Goal: Information Seeking & Learning: Learn about a topic

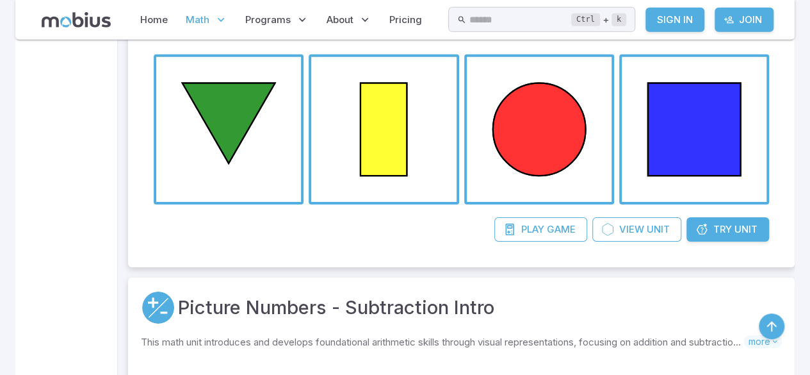
scroll to position [2030, 0]
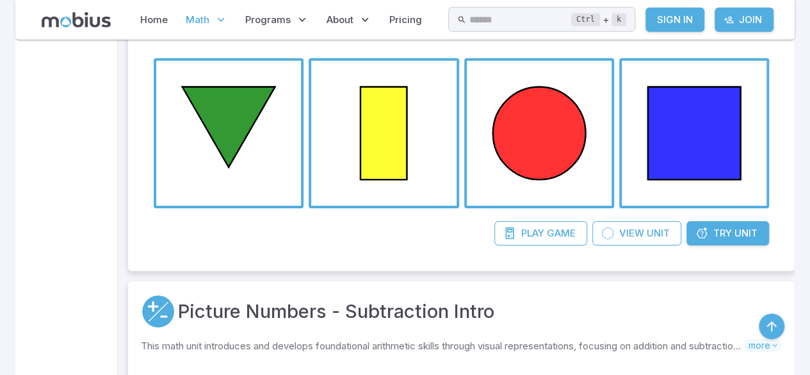
click at [752, 227] on span "Unit" at bounding box center [745, 233] width 23 height 14
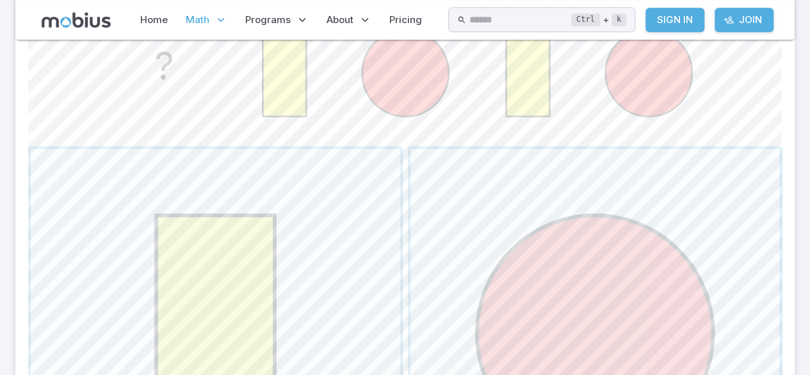
scroll to position [392, 0]
click at [681, 214] on span "button" at bounding box center [594, 332] width 369 height 369
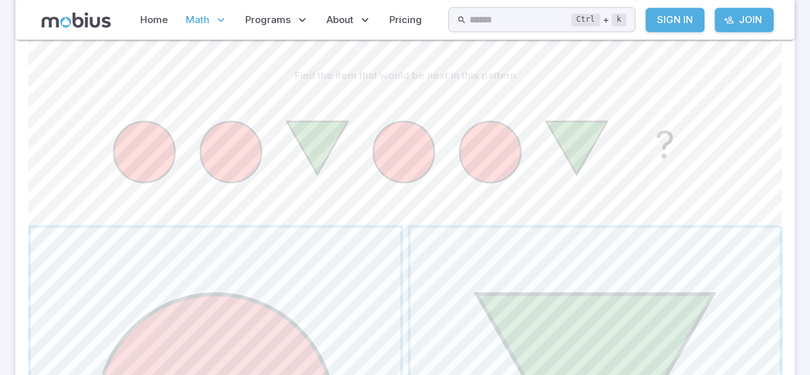
scroll to position [313, 0]
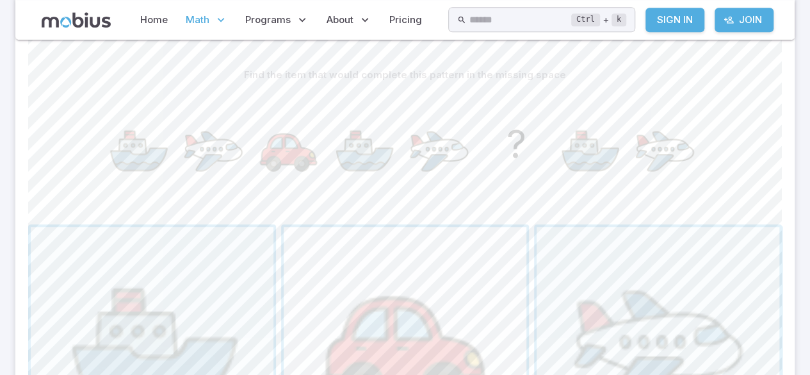
click at [481, 239] on span "button" at bounding box center [405, 348] width 243 height 243
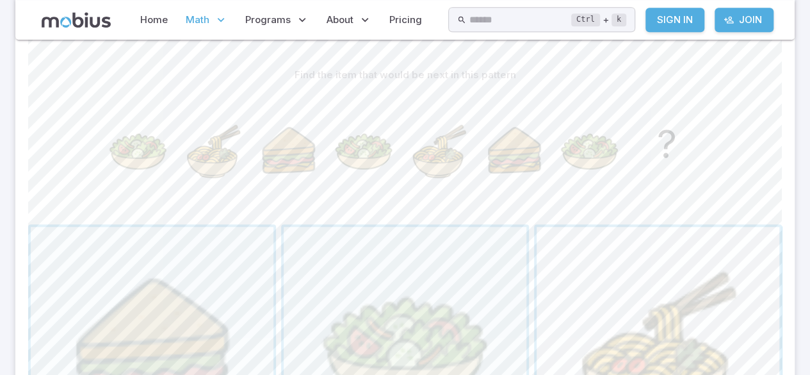
click at [635, 307] on span "button" at bounding box center [658, 348] width 243 height 243
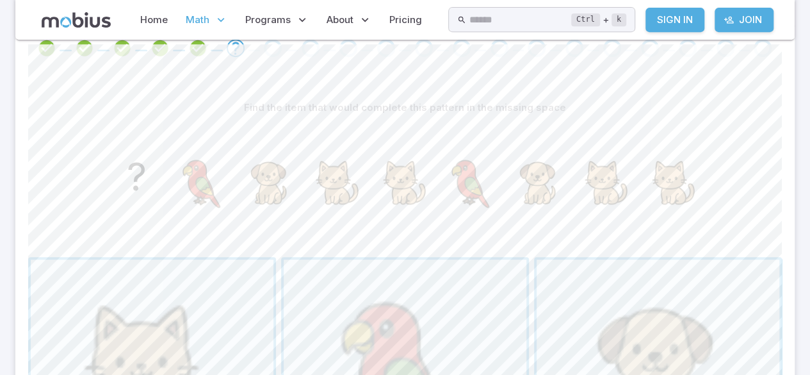
scroll to position [284, 0]
click at [105, 329] on span "button" at bounding box center [152, 376] width 243 height 243
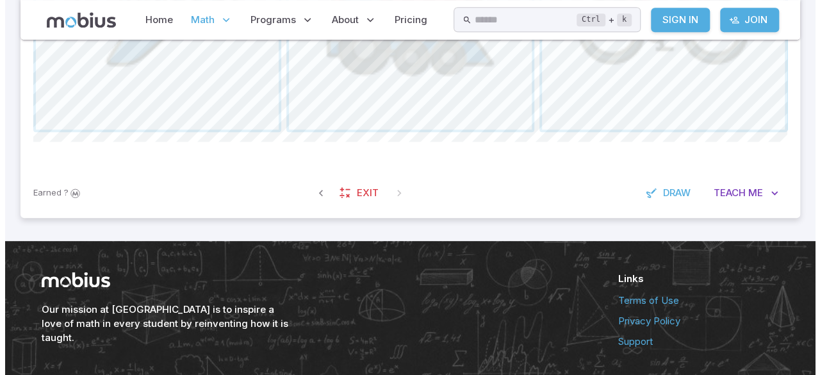
scroll to position [653, 0]
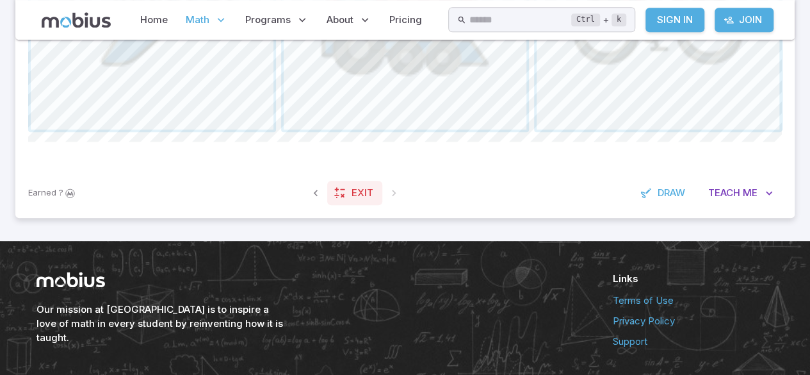
click at [356, 193] on span "Exit" at bounding box center [362, 193] width 22 height 14
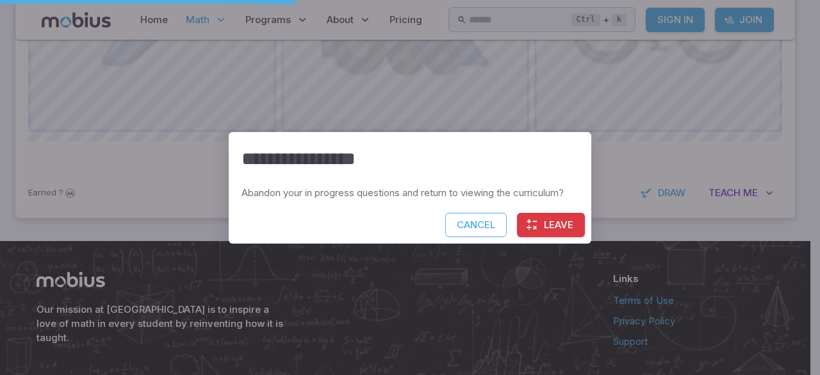
click at [540, 213] on button "Leave" at bounding box center [551, 225] width 68 height 24
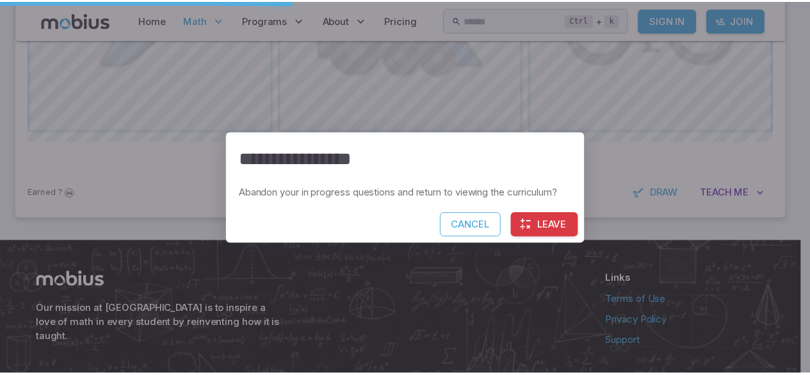
scroll to position [621, 0]
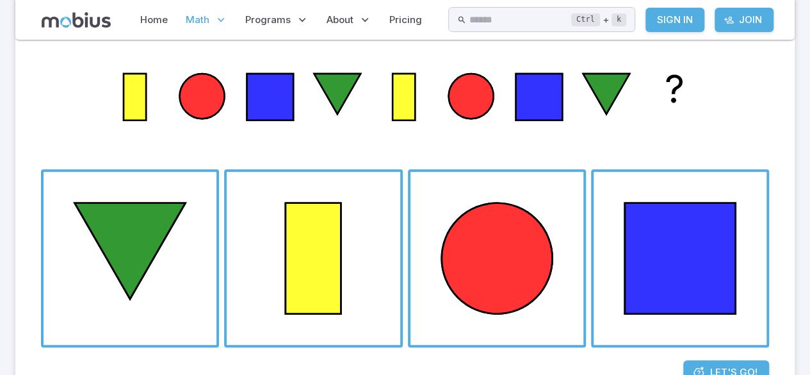
scroll to position [198, 0]
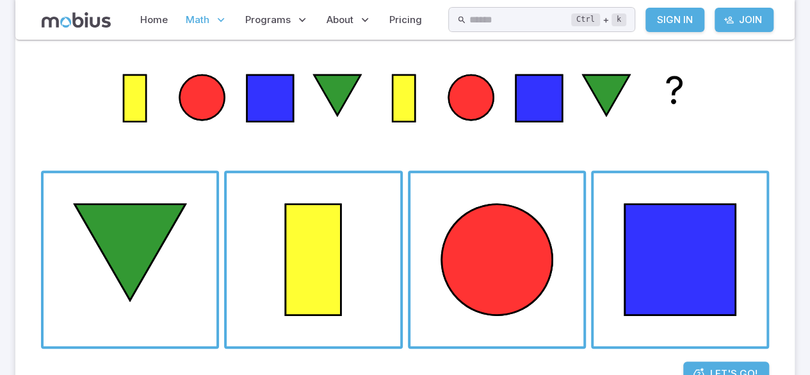
click at [730, 371] on span "Let's Go!" at bounding box center [733, 373] width 47 height 14
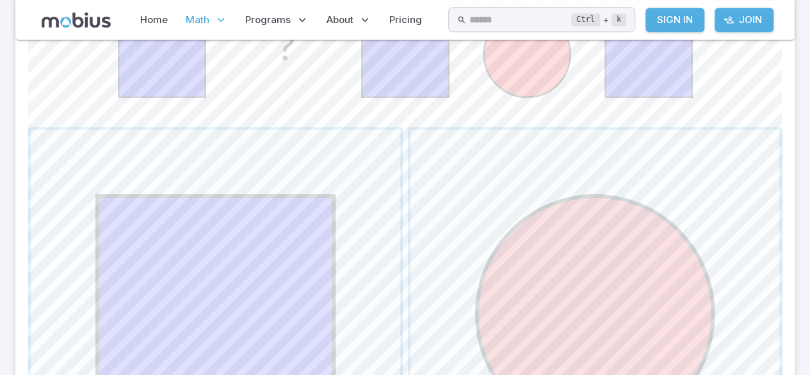
scroll to position [414, 0]
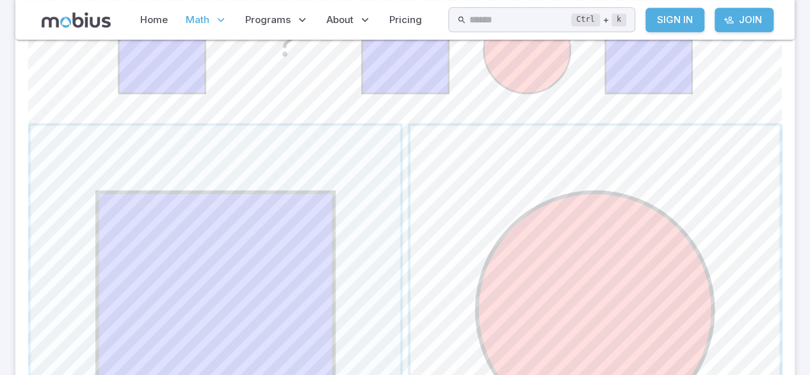
click at [684, 159] on span "button" at bounding box center [594, 309] width 369 height 369
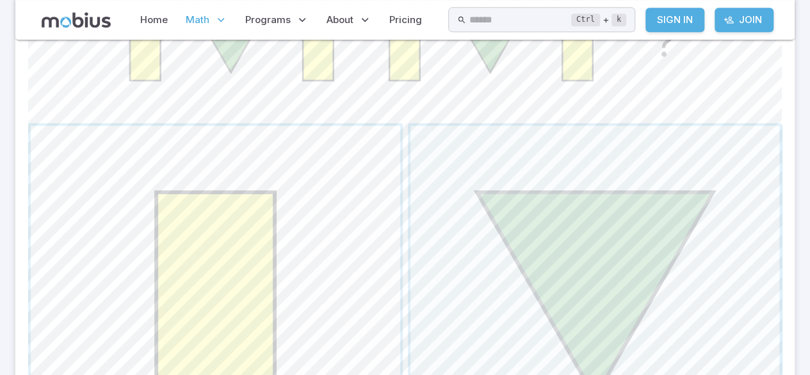
click at [327, 250] on span "button" at bounding box center [215, 309] width 369 height 369
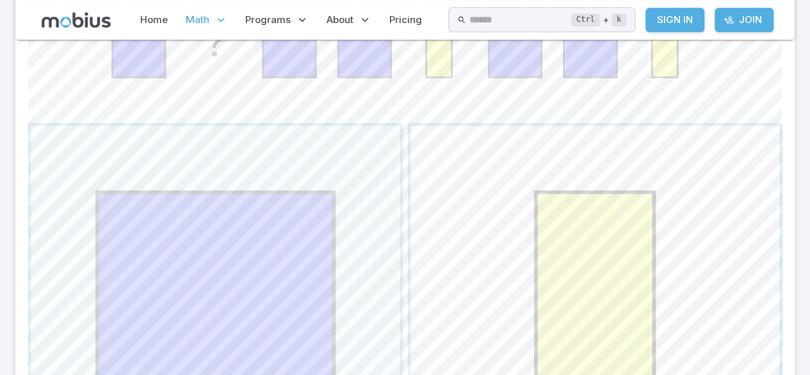
click at [556, 266] on span "button" at bounding box center [594, 309] width 369 height 369
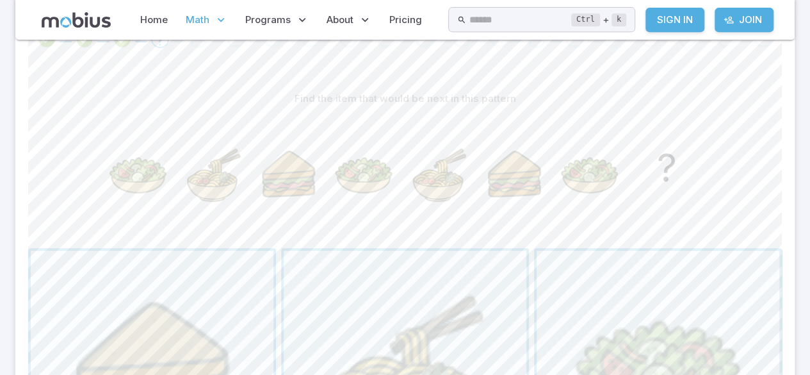
scroll to position [289, 0]
click at [485, 279] on span "button" at bounding box center [405, 371] width 243 height 243
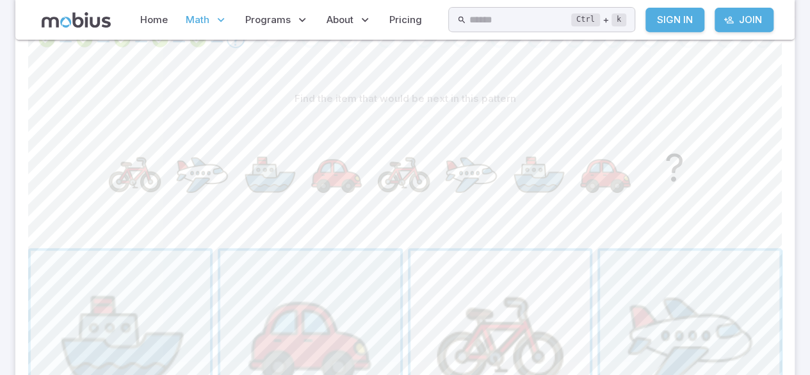
click at [512, 284] on span "button" at bounding box center [499, 339] width 179 height 179
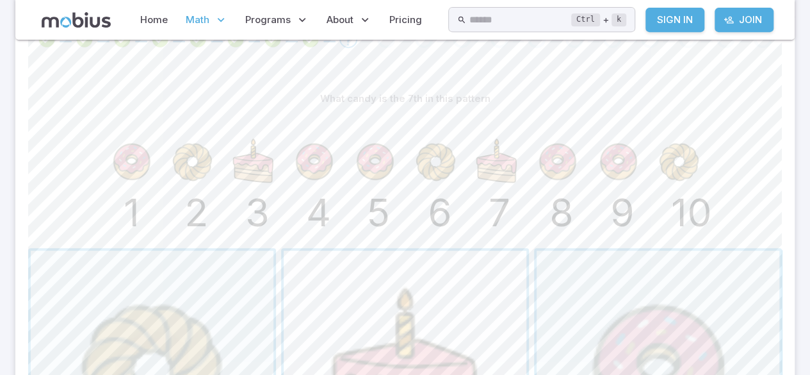
click at [480, 316] on span "button" at bounding box center [405, 371] width 243 height 243
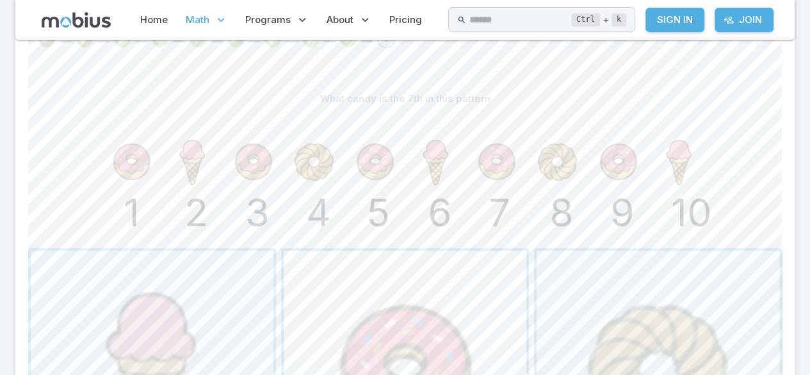
click at [448, 305] on span "button" at bounding box center [405, 371] width 243 height 243
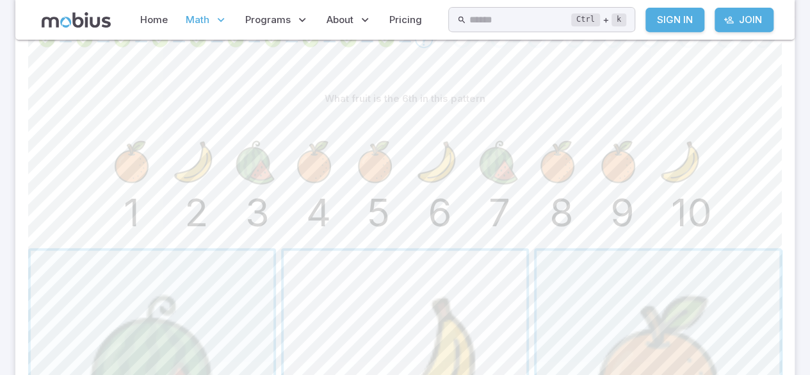
click at [424, 316] on span "button" at bounding box center [405, 371] width 243 height 243
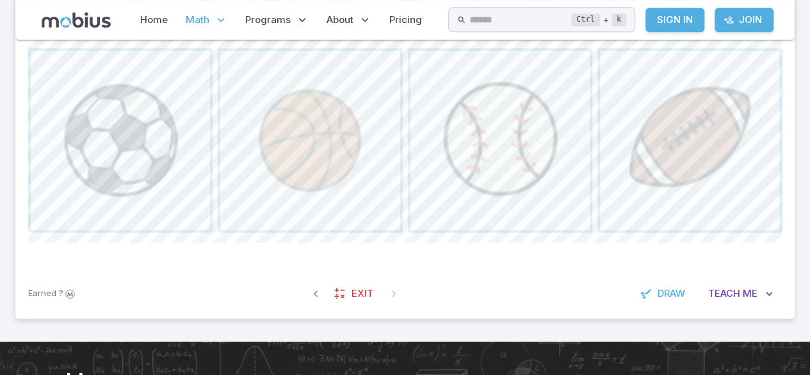
scroll to position [491, 0]
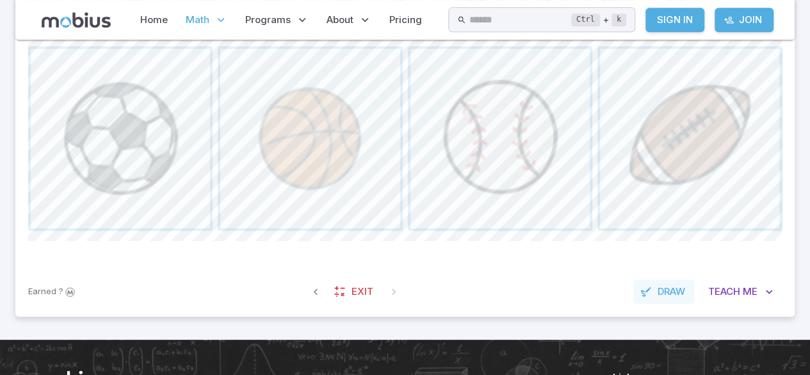
click at [665, 293] on span "Draw" at bounding box center [672, 291] width 28 height 14
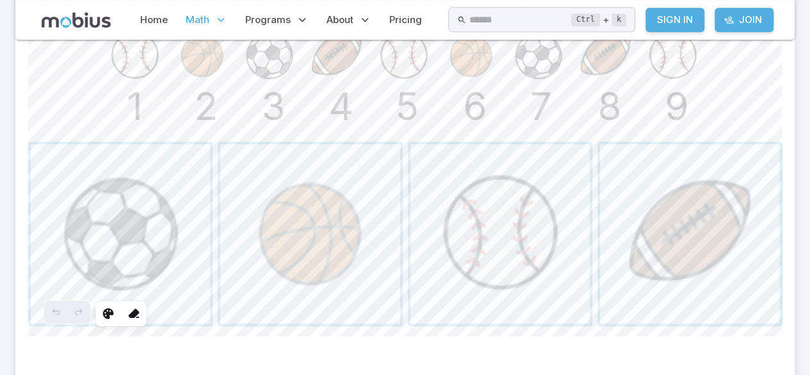
scroll to position [394, 0]
click at [105, 318] on icon at bounding box center [108, 314] width 13 height 13
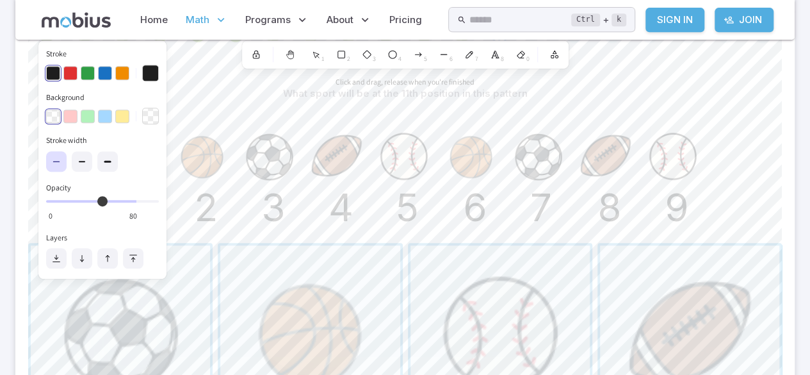
scroll to position [295, 0]
click at [68, 117] on button "button" at bounding box center [70, 116] width 14 height 14
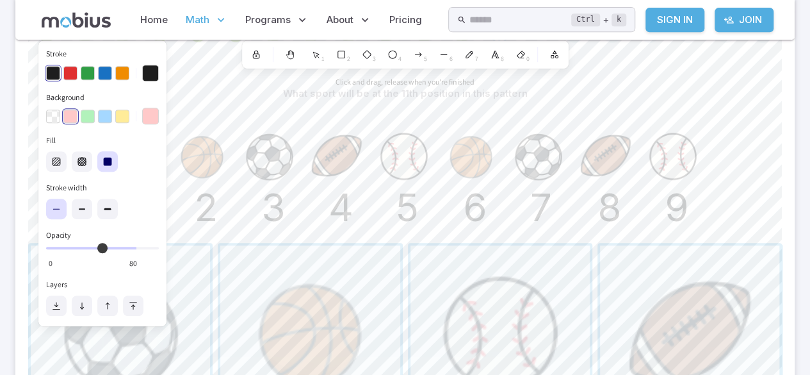
click at [69, 115] on div "button" at bounding box center [70, 116] width 15 height 15
click at [14, 12] on section "Math / Grades / Grade 2 / Patterning - Visual Patterns Basics Patterning - Visu…" at bounding box center [405, 140] width 810 height 791
click at [103, 72] on button "button" at bounding box center [105, 73] width 14 height 14
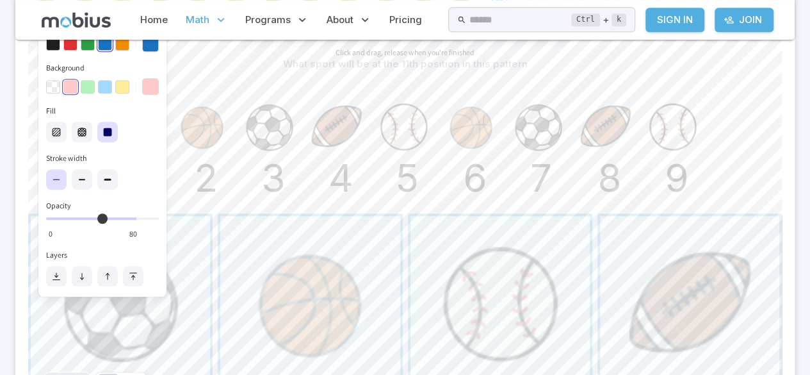
scroll to position [633, 0]
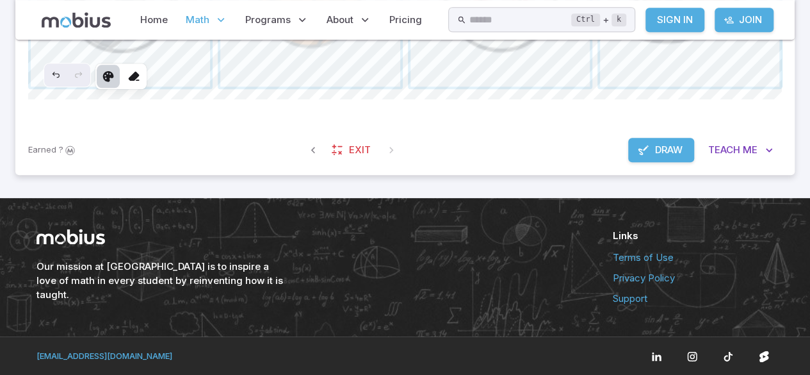
click at [665, 159] on button "Draw" at bounding box center [661, 150] width 66 height 24
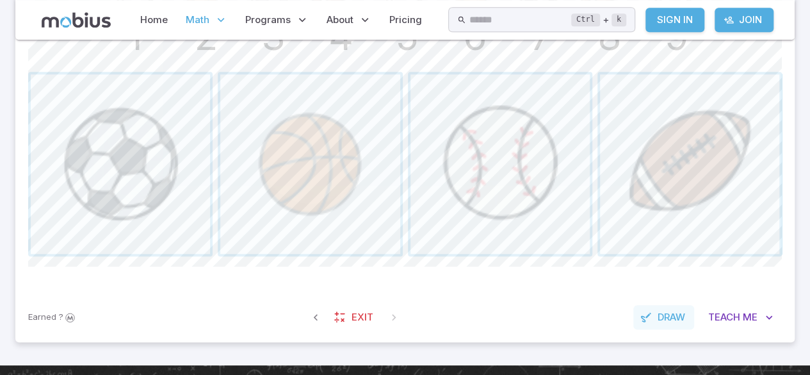
scroll to position [462, 0]
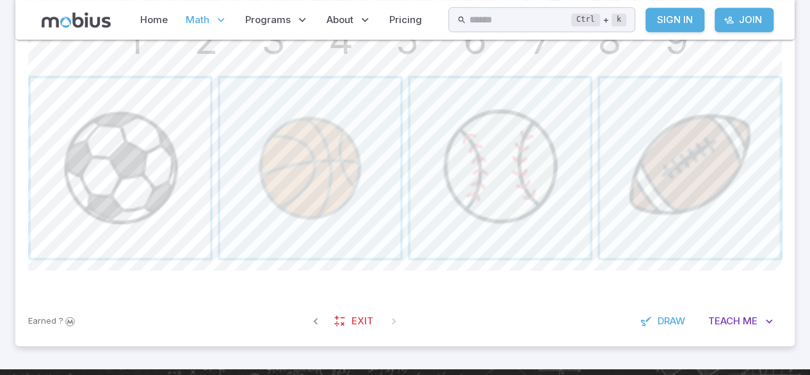
click at [65, 116] on span "button" at bounding box center [120, 167] width 179 height 179
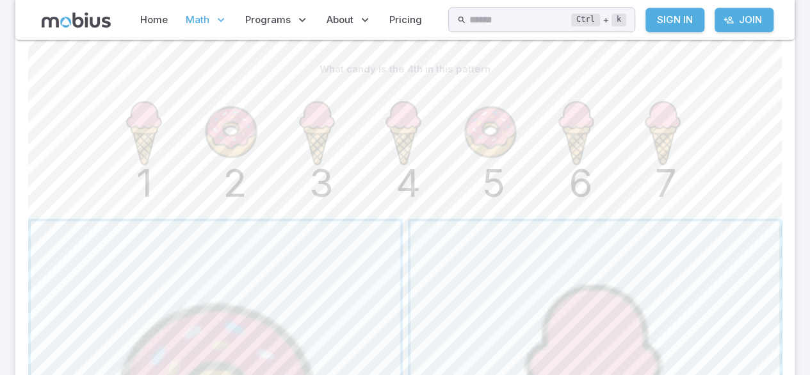
scroll to position [321, 0]
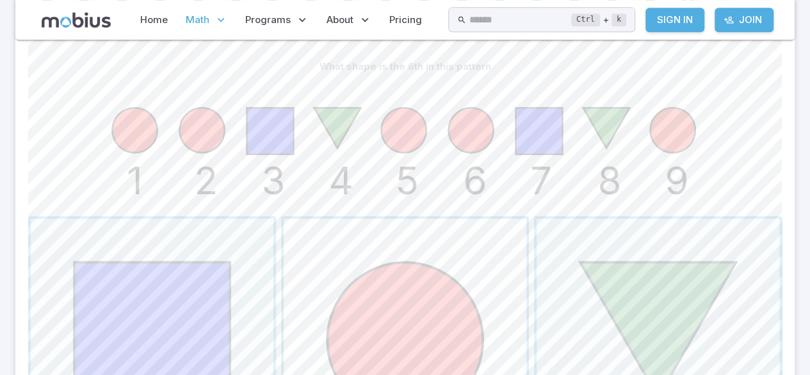
click at [471, 295] on span "button" at bounding box center [405, 339] width 243 height 243
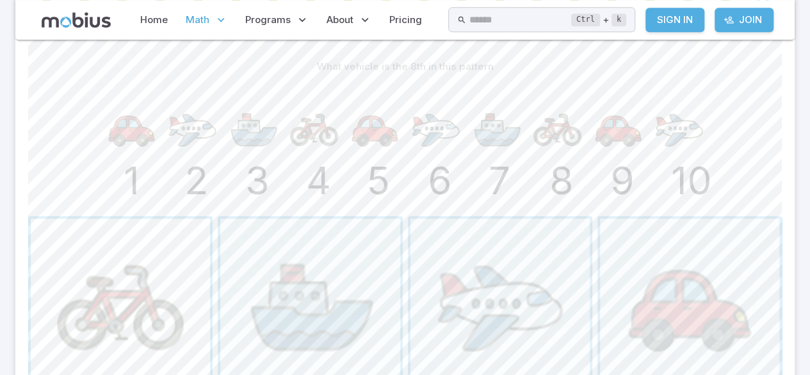
click at [75, 339] on span "button" at bounding box center [120, 307] width 179 height 179
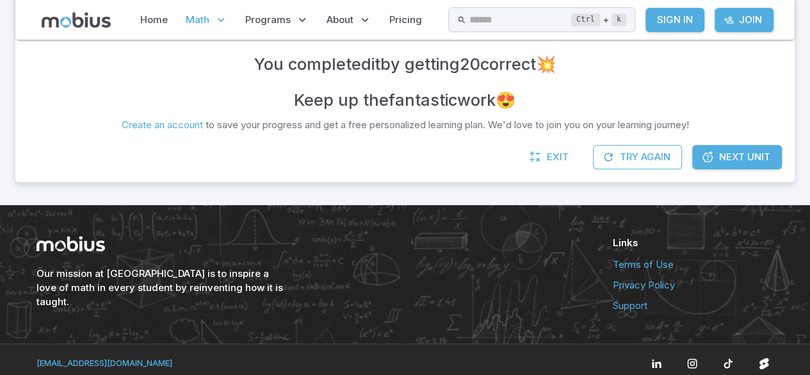
click at [204, 27] on p "Math" at bounding box center [206, 19] width 49 height 29
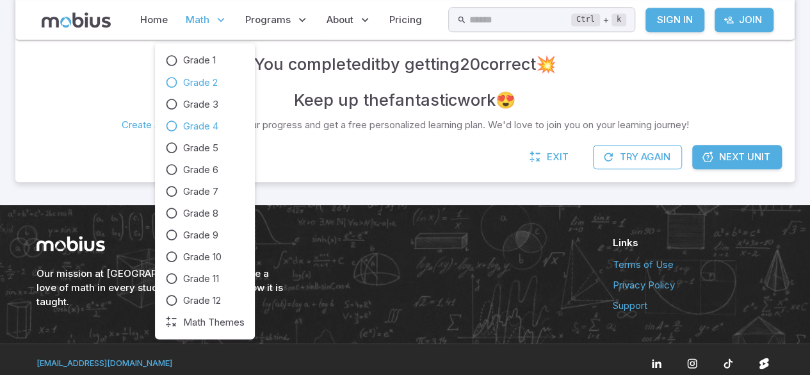
click at [220, 125] on link "Grade 4" at bounding box center [204, 125] width 79 height 14
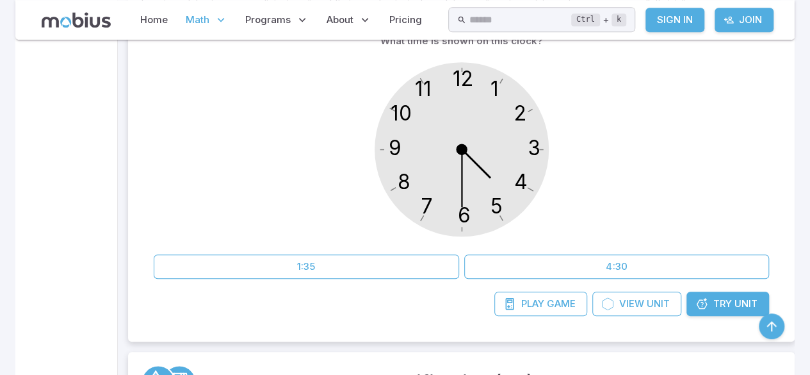
scroll to position [372, 0]
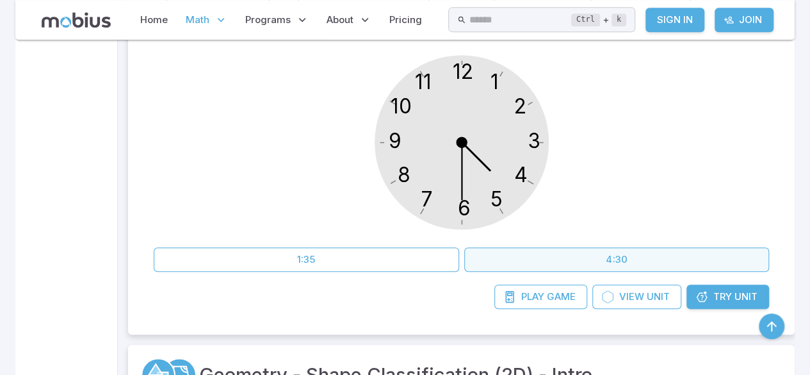
click at [680, 257] on button "4:30" at bounding box center [616, 259] width 305 height 24
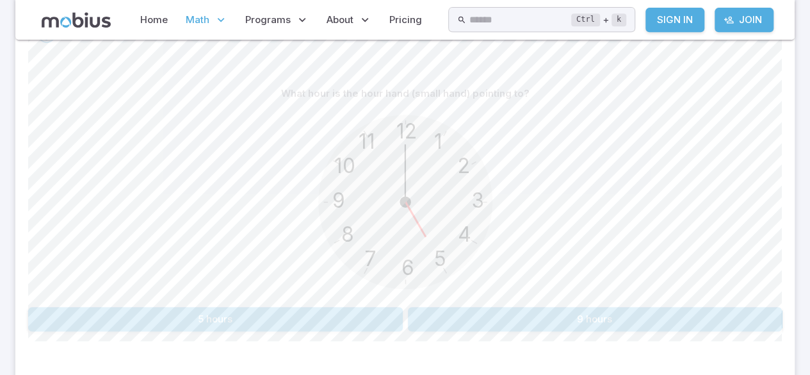
scroll to position [300, 0]
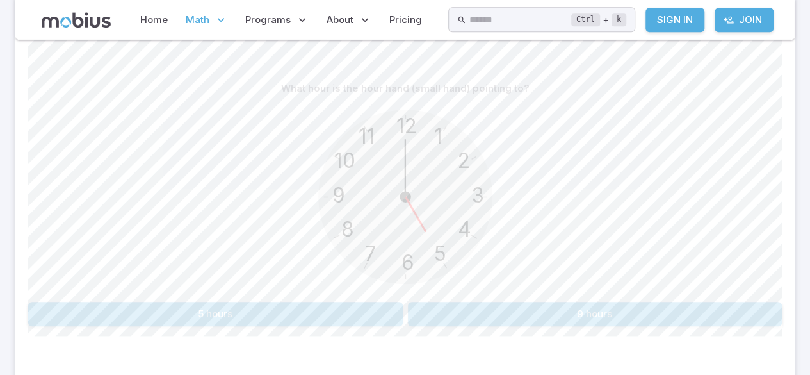
click at [75, 320] on button "5 hours" at bounding box center [215, 314] width 375 height 24
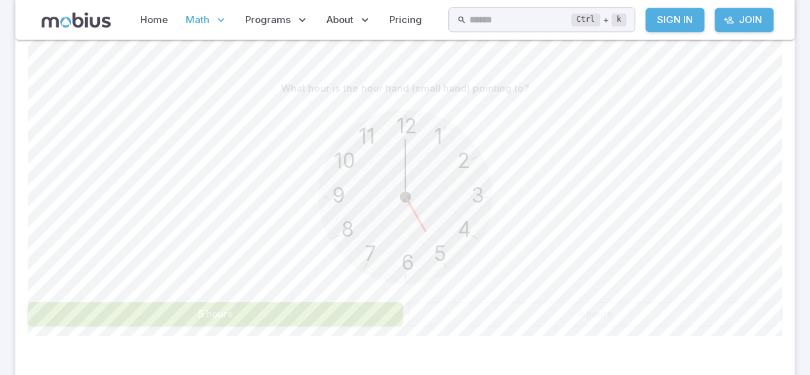
click at [81, 313] on button "5 hours" at bounding box center [215, 314] width 375 height 24
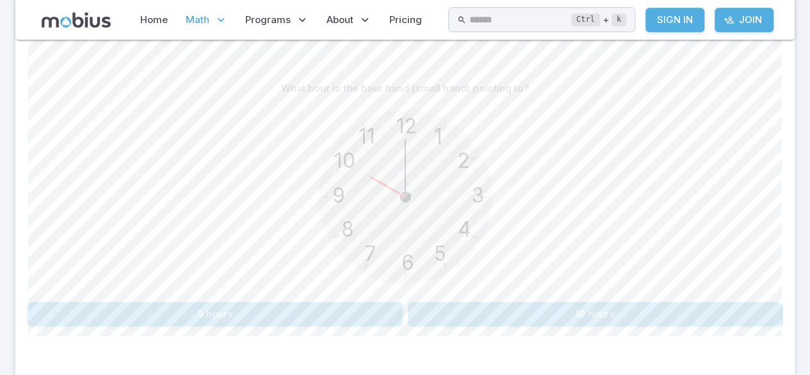
click at [676, 302] on button "10 hours" at bounding box center [595, 314] width 375 height 24
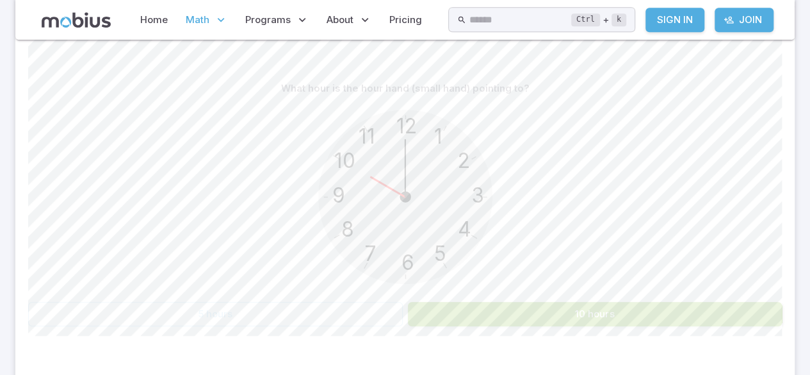
click at [683, 313] on button "10 hours" at bounding box center [595, 314] width 375 height 24
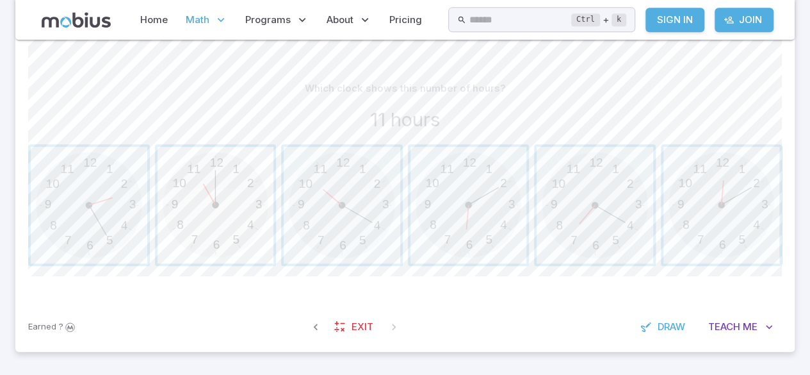
click at [196, 213] on span "button" at bounding box center [216, 205] width 117 height 117
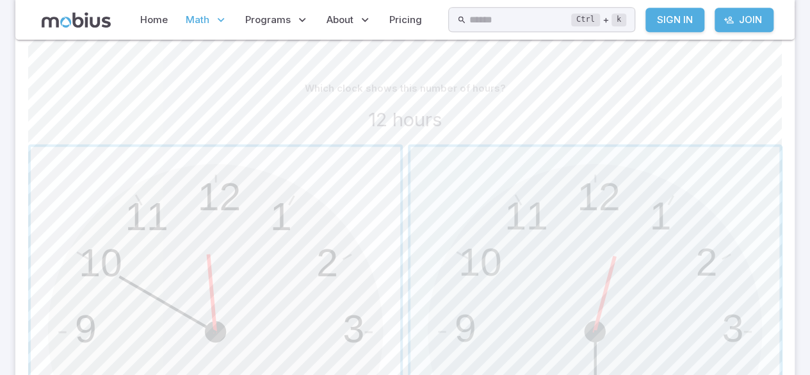
click at [141, 252] on span "button" at bounding box center [215, 331] width 369 height 369
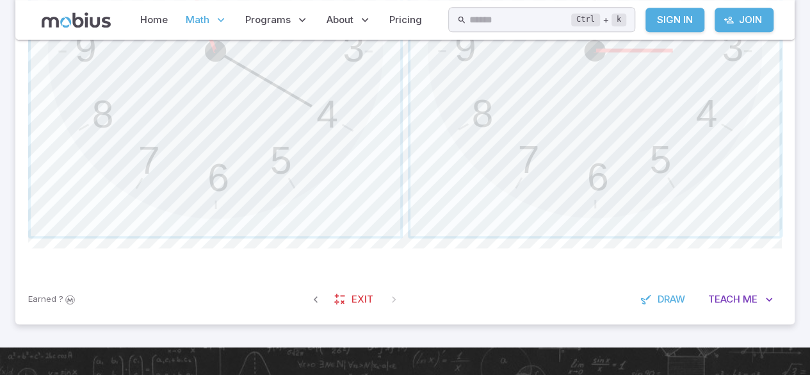
scroll to position [393, 0]
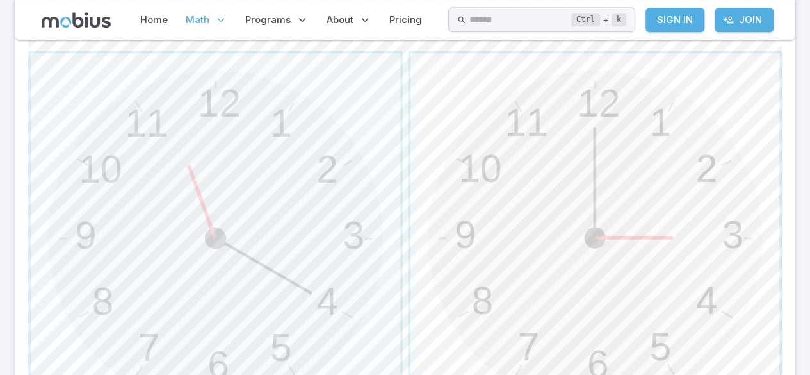
click at [706, 176] on span "button" at bounding box center [594, 237] width 369 height 369
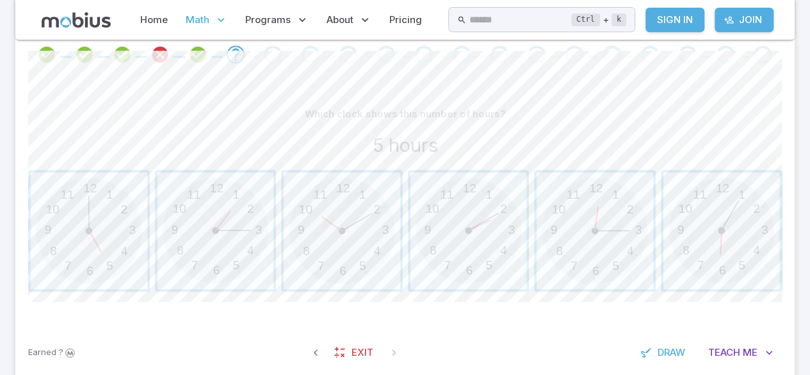
scroll to position [275, 0]
click at [88, 279] on span "button" at bounding box center [89, 230] width 117 height 117
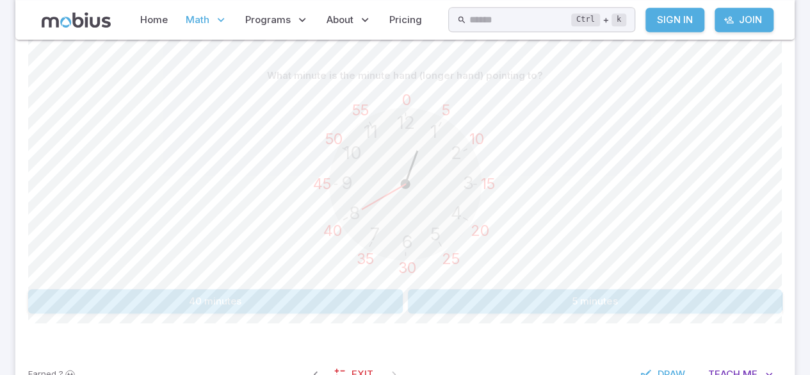
scroll to position [314, 0]
click at [113, 297] on button "40 minutes" at bounding box center [215, 299] width 375 height 24
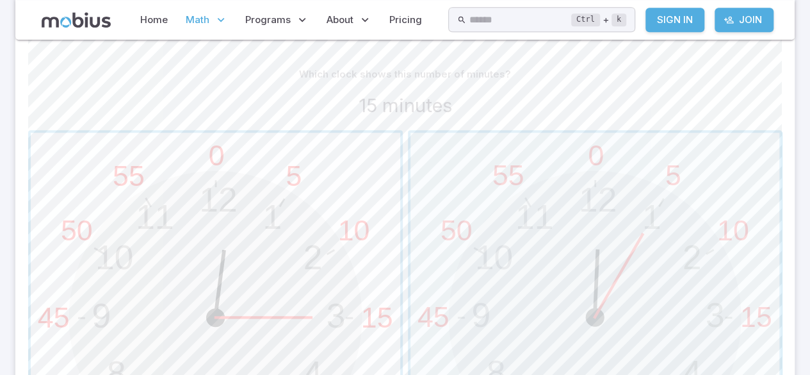
click at [101, 263] on span "button" at bounding box center [215, 317] width 369 height 369
click at [59, 255] on span "button" at bounding box center [215, 317] width 369 height 369
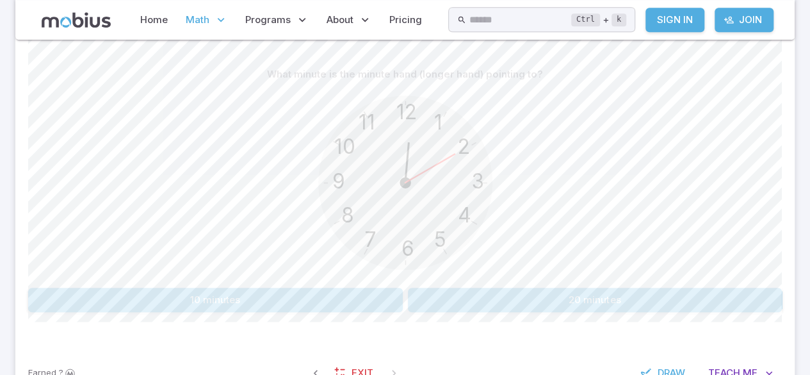
click at [104, 303] on button "10 minutes" at bounding box center [215, 299] width 375 height 24
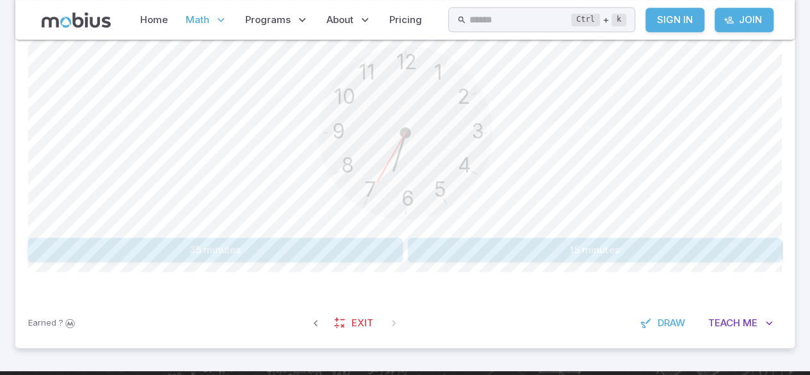
scroll to position [364, 0]
click at [93, 248] on button "35 minutes" at bounding box center [215, 250] width 375 height 24
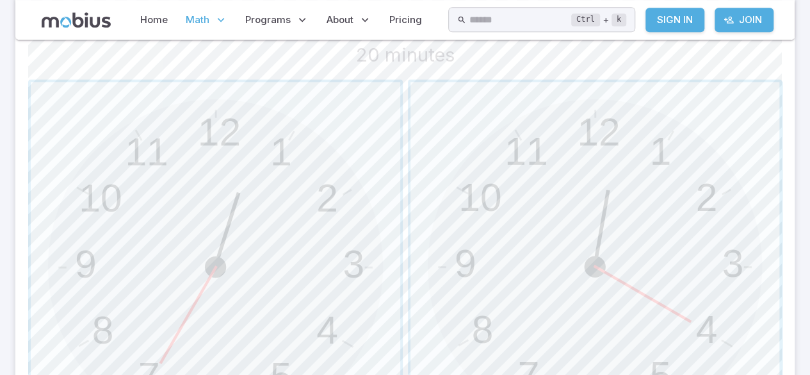
scroll to position [380, 0]
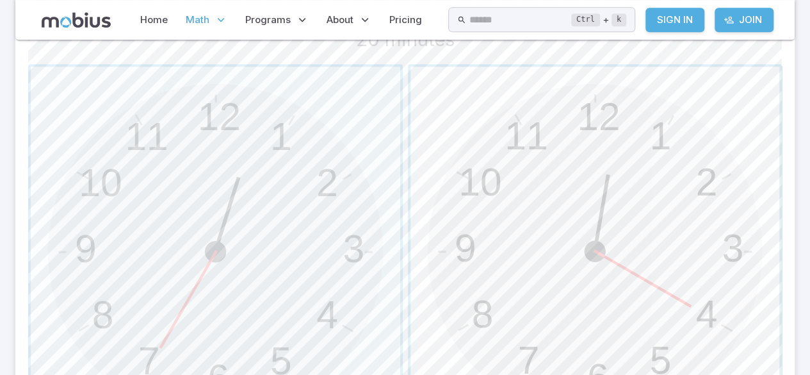
click at [699, 270] on span "button" at bounding box center [594, 251] width 369 height 369
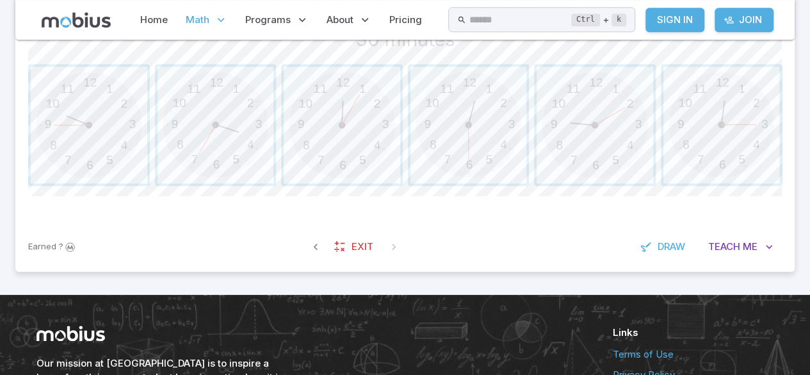
click at [12, 298] on div "Our mission at [GEOGRAPHIC_DATA] is to inspire a love of math in every student …" at bounding box center [405, 364] width 810 height 138
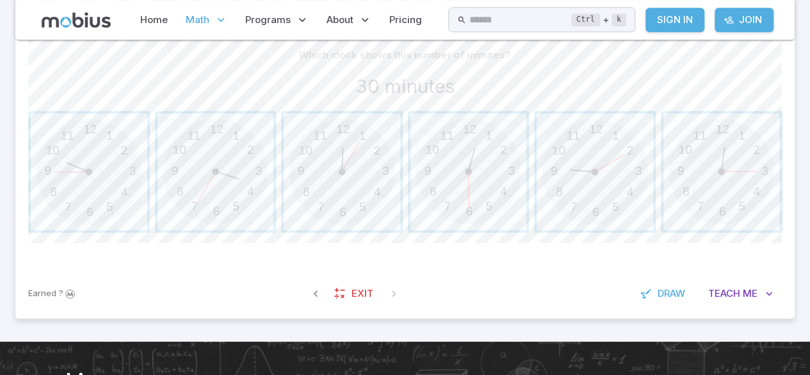
scroll to position [332, 0]
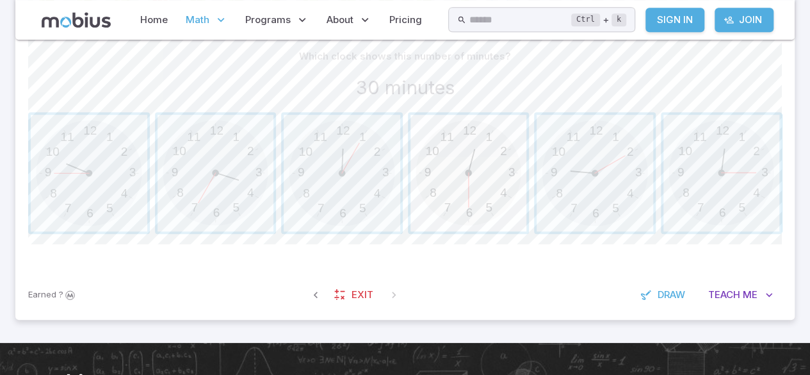
click at [490, 181] on span "button" at bounding box center [468, 173] width 117 height 117
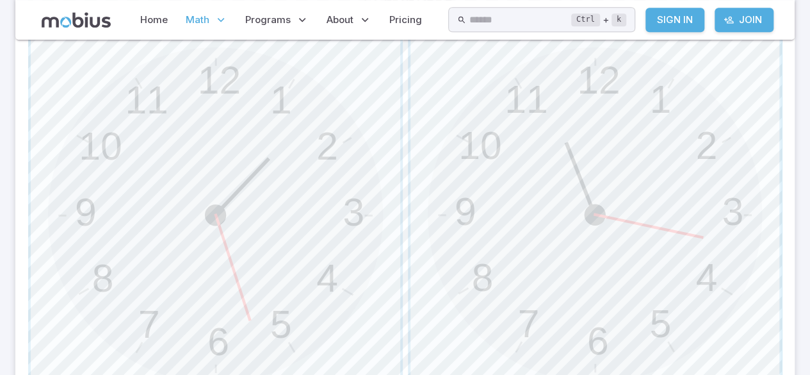
scroll to position [431, 0]
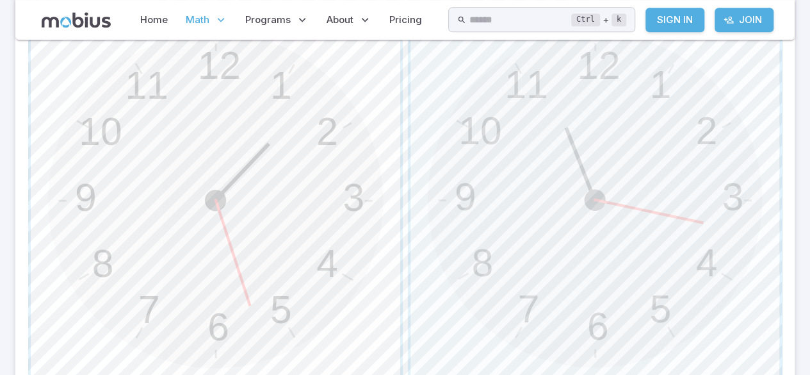
click at [323, 161] on span "button" at bounding box center [215, 199] width 369 height 369
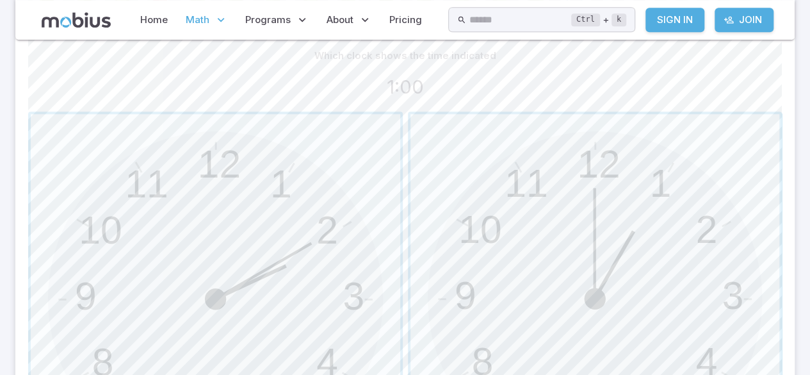
scroll to position [332, 0]
click at [562, 154] on span "button" at bounding box center [594, 299] width 369 height 369
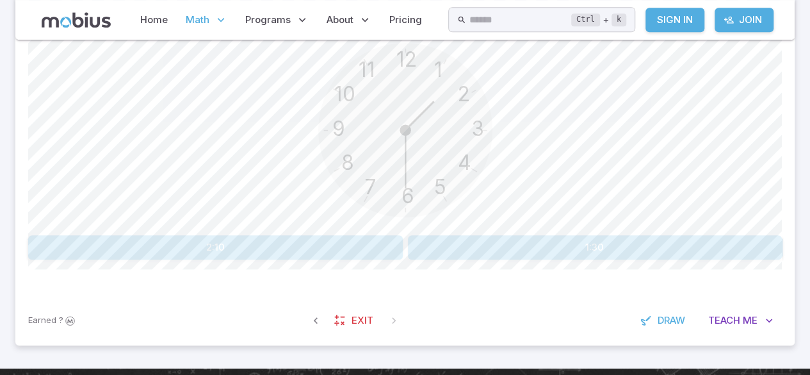
scroll to position [361, 0]
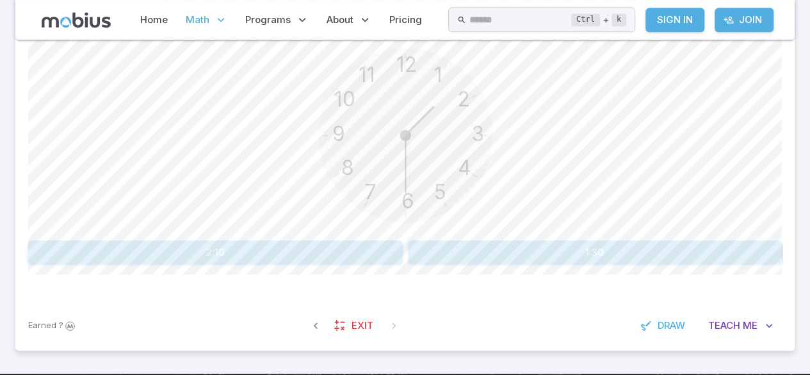
click at [695, 241] on button "1:30" at bounding box center [595, 252] width 375 height 24
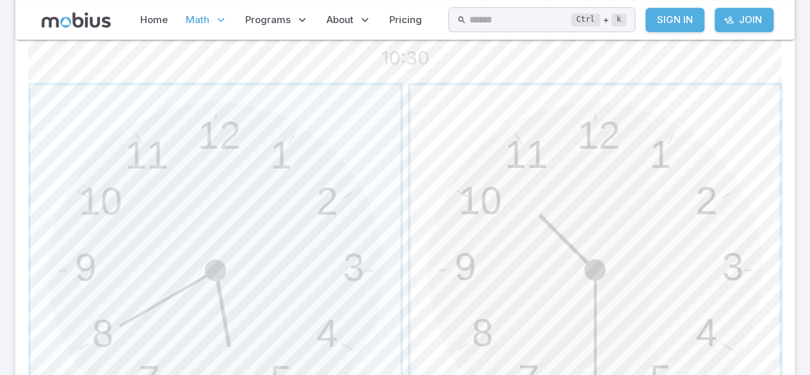
click at [687, 246] on span "button" at bounding box center [594, 269] width 369 height 369
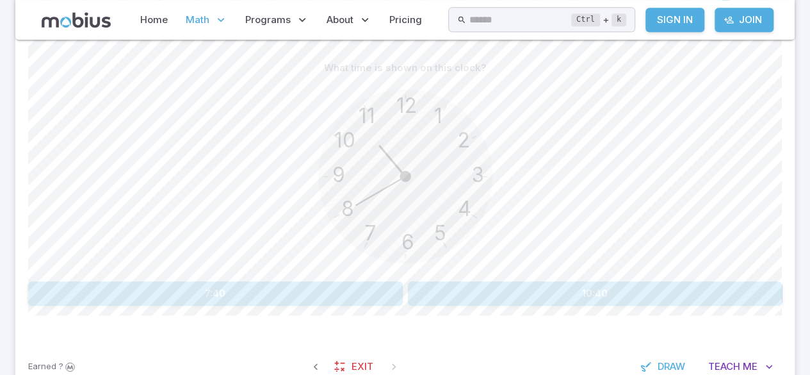
scroll to position [321, 0]
click at [77, 284] on button "7:40" at bounding box center [215, 292] width 375 height 24
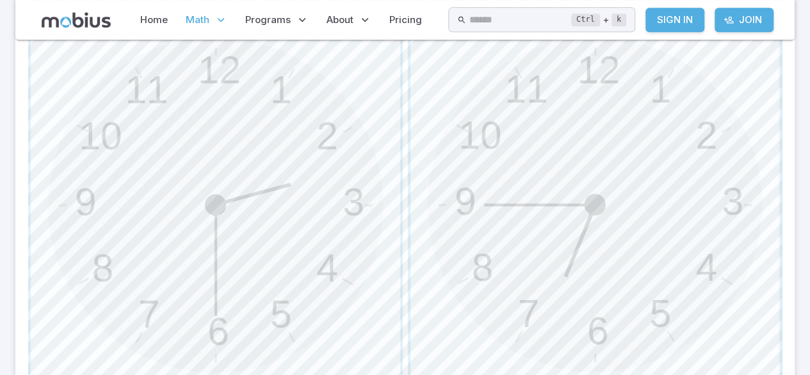
scroll to position [428, 0]
click at [164, 280] on span "button" at bounding box center [215, 202] width 369 height 369
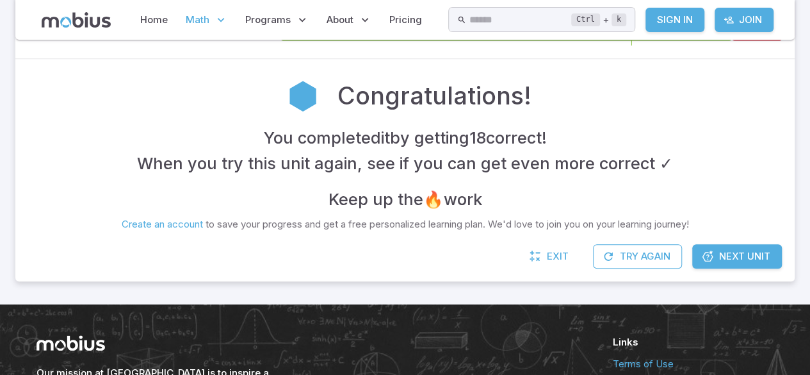
scroll to position [248, 0]
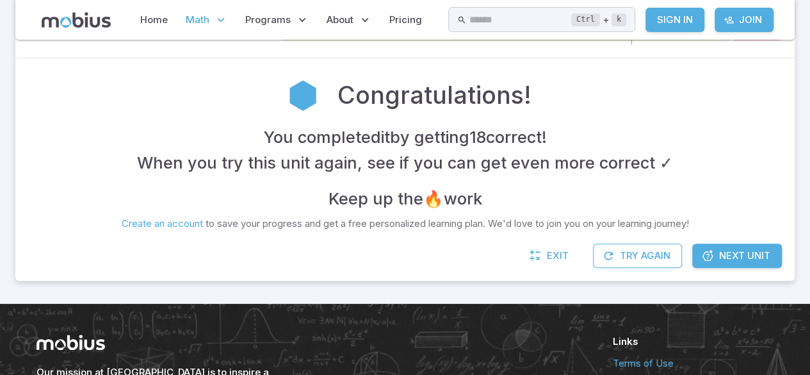
click at [104, 232] on div "Congratulations! You completed it by getting 18 correct ! When you try this uni…" at bounding box center [404, 150] width 779 height 185
